Goal: Navigation & Orientation: Find specific page/section

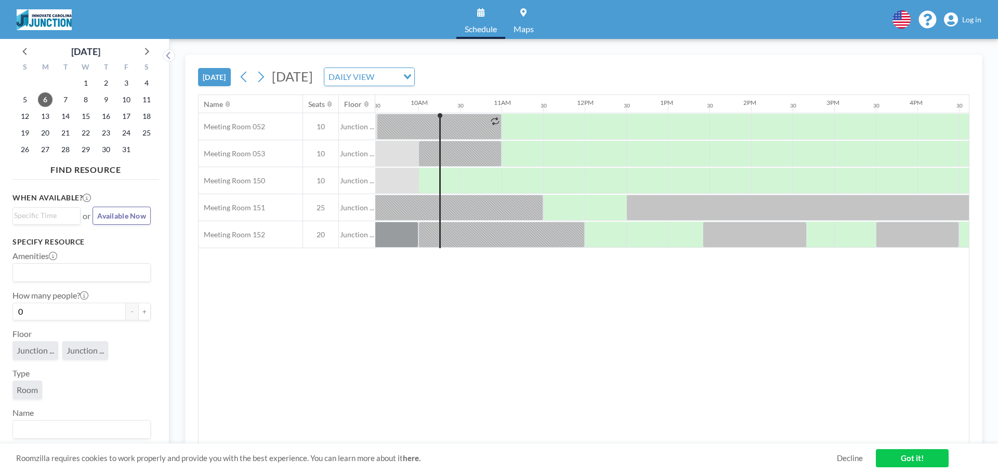
scroll to position [0, 790]
click at [976, 20] on span "Log in" at bounding box center [971, 19] width 19 height 9
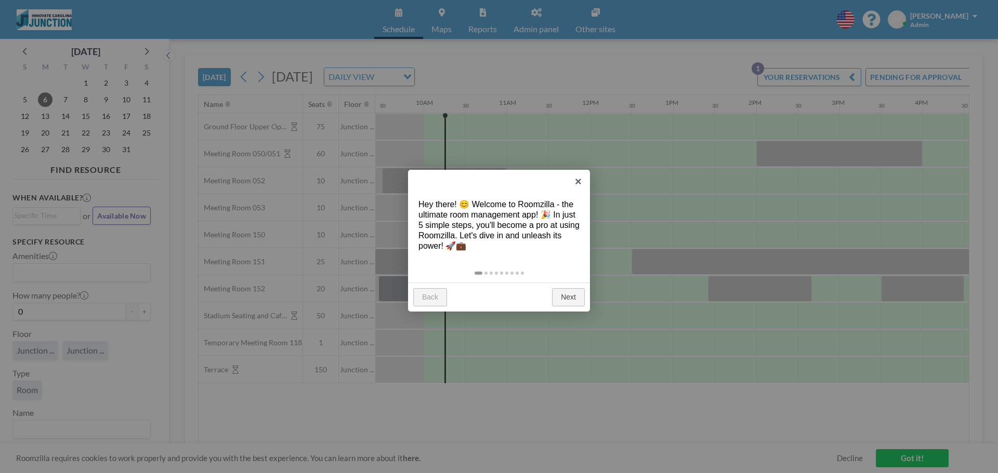
scroll to position [0, 790]
click at [579, 180] on link "×" at bounding box center [577, 181] width 23 height 23
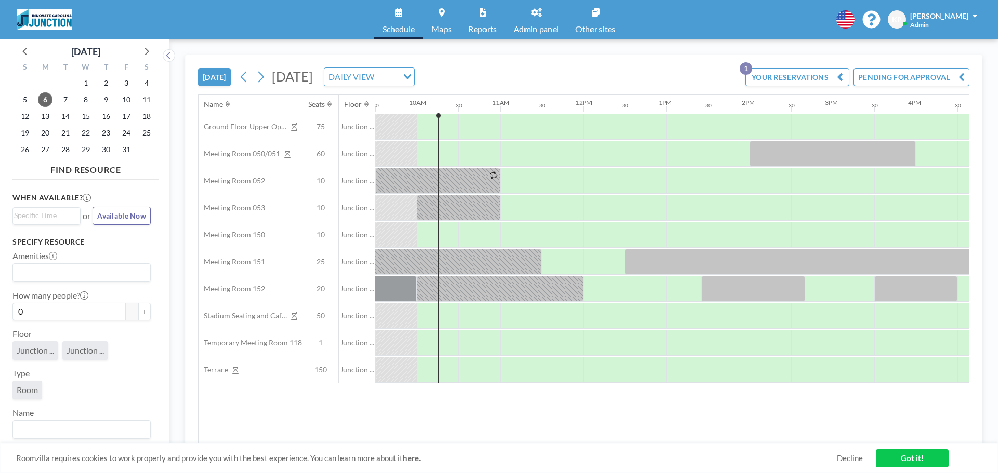
click at [480, 20] on link "Reports" at bounding box center [482, 19] width 45 height 39
